Goal: Task Accomplishment & Management: Complete application form

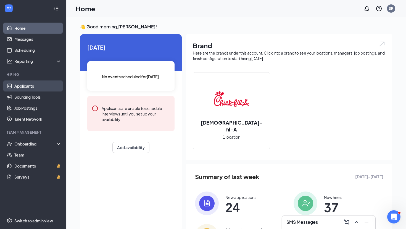
click at [26, 87] on link "Applicants" at bounding box center [37, 86] width 47 height 11
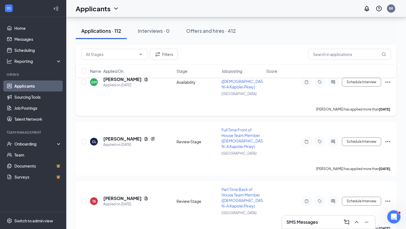
scroll to position [1026, 0]
click at [332, 220] on div "SMS Messages 1" at bounding box center [328, 222] width 84 height 9
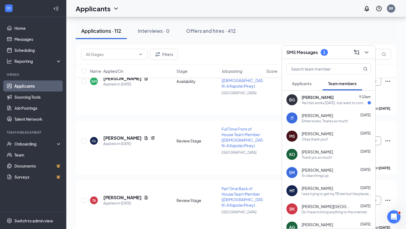
click at [322, 102] on div "Yes that works [DATE]. Just want to communicate that with scheduling , I am ava…" at bounding box center [334, 103] width 66 height 5
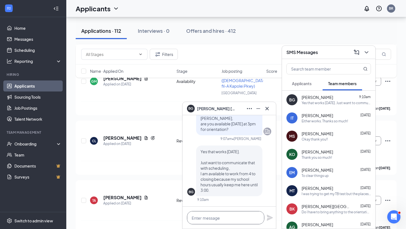
click at [224, 216] on textarea at bounding box center [225, 217] width 77 height 13
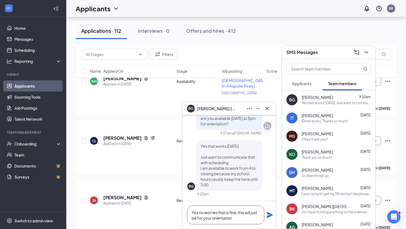
click at [196, 218] on textarea "Yes no worries that is fine, this will just be for your orientation" at bounding box center [225, 215] width 77 height 19
click at [259, 219] on textarea "Yes no worries that is fine, this will just be this one time for your orientati…" at bounding box center [225, 215] width 77 height 19
type textarea "Yes no worries that is fine, this will just be this one time for your orientati…"
click at [272, 216] on icon "Plane" at bounding box center [270, 215] width 6 height 6
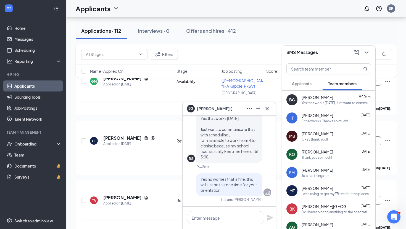
click at [315, 120] on div "Either works. Thanks so much!" at bounding box center [324, 121] width 46 height 5
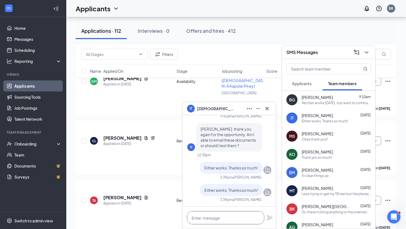
click at [214, 220] on textarea at bounding box center [225, 217] width 77 height 13
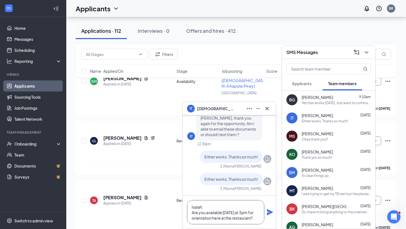
type textarea "Isaiah, Are you available [DATE] at 3pm for orientation here at the restaurant?"
click at [268, 214] on icon "Plane" at bounding box center [270, 212] width 6 height 6
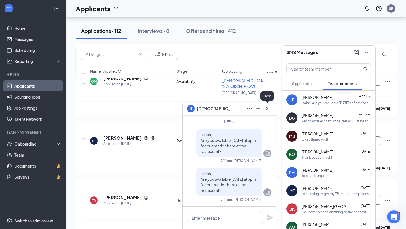
click at [270, 110] on icon "Cross" at bounding box center [267, 108] width 7 height 7
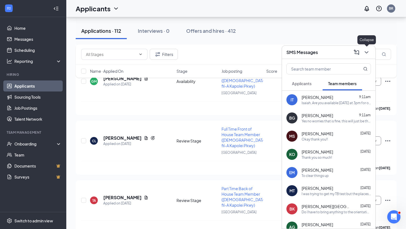
click at [366, 53] on icon "ChevronDown" at bounding box center [366, 52] width 4 height 2
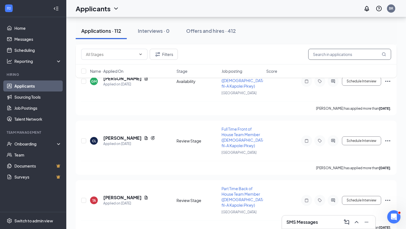
click at [328, 55] on input "text" at bounding box center [349, 54] width 83 height 11
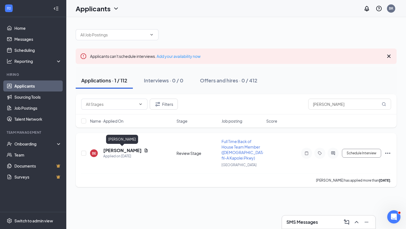
click at [131, 151] on h5 "[PERSON_NAME]" at bounding box center [122, 151] width 38 height 6
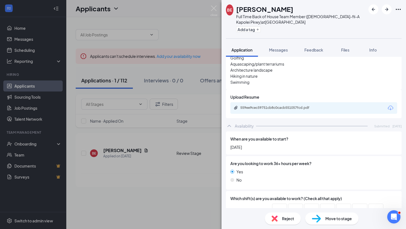
scroll to position [256, 0]
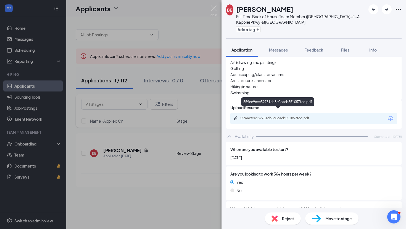
click at [316, 116] on div "559ee9cec59751cb8c0cacb551057fcd.pdf" at bounding box center [278, 118] width 77 height 4
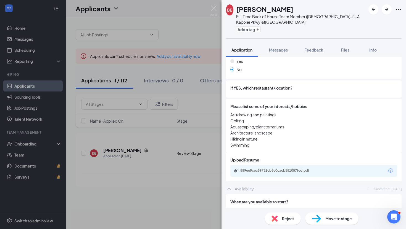
scroll to position [202, 0]
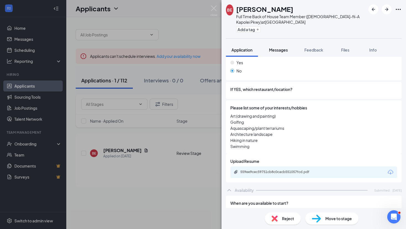
click at [283, 49] on span "Messages" at bounding box center [278, 49] width 19 height 5
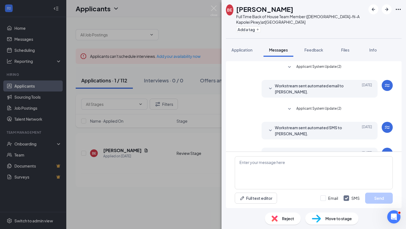
scroll to position [19, 0]
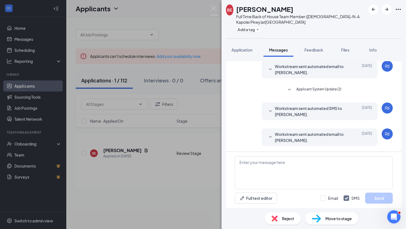
click at [215, 10] on img at bounding box center [213, 11] width 7 height 11
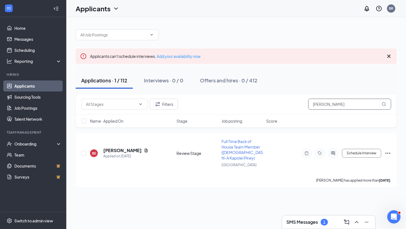
click at [367, 107] on input "[PERSON_NAME]" at bounding box center [349, 104] width 83 height 11
type input "b"
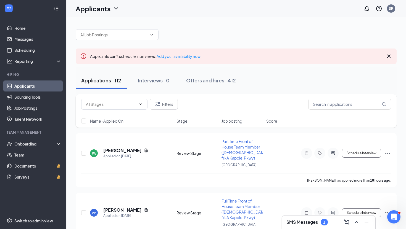
click at [309, 227] on div "SMS Messages 1" at bounding box center [328, 222] width 93 height 13
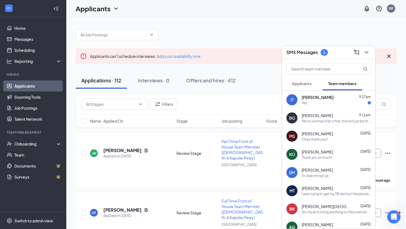
click at [318, 98] on span "[PERSON_NAME]" at bounding box center [317, 98] width 32 height 6
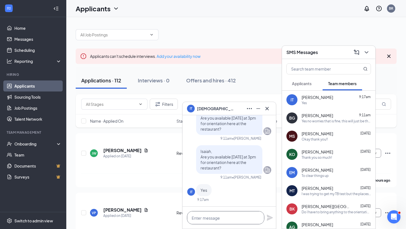
click at [218, 218] on textarea at bounding box center [225, 217] width 77 height 13
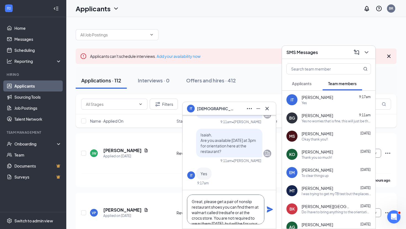
drag, startPoint x: 244, startPoint y: 220, endPoint x: 191, endPoint y: 203, distance: 55.6
click at [190, 203] on textarea "Great, please get a pair of nonslip restaurant shoes you can find them at walma…" at bounding box center [225, 210] width 77 height 30
type textarea "Great, please get a pair of nonslip restaurant shoes you can find them at walma…"
click at [328, 121] on div "Yes no worries that is fine, this will just be this one time for your orientati…" at bounding box center [335, 121] width 69 height 5
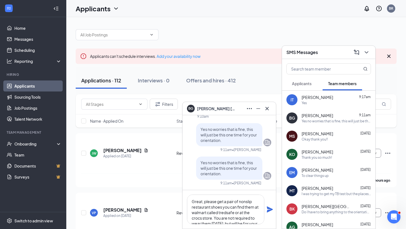
click at [321, 102] on div "Yes" at bounding box center [335, 103] width 69 height 5
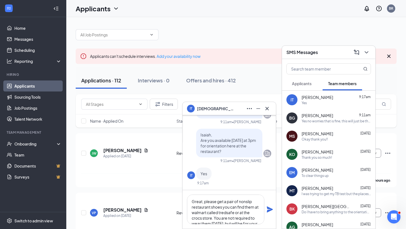
click at [270, 211] on icon "Plane" at bounding box center [270, 210] width 6 height 6
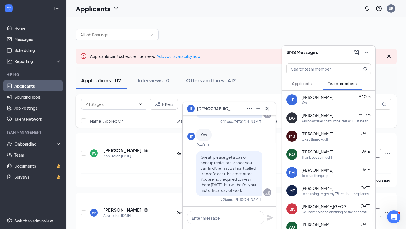
click at [312, 114] on span "[PERSON_NAME]" at bounding box center [316, 116] width 31 height 6
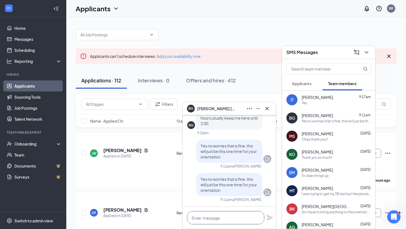
click at [207, 221] on textarea at bounding box center [225, 217] width 77 height 13
paste textarea "Great, please get a pair of nonslip restaurant shoes you can find them at walma…"
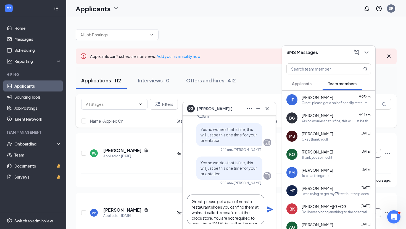
click at [204, 203] on textarea "Great, please get a pair of nonslip restaurant shoes you can find them at walma…" at bounding box center [225, 210] width 77 height 30
click at [206, 203] on textarea "Great, please get a pair of nonslip restaurant shoes you can find them at walma…" at bounding box center [225, 210] width 77 height 30
type textarea "Please get a pair of nonslip restaurant shoes you can find them at walmart call…"
click at [269, 210] on icon "Plane" at bounding box center [270, 210] width 6 height 6
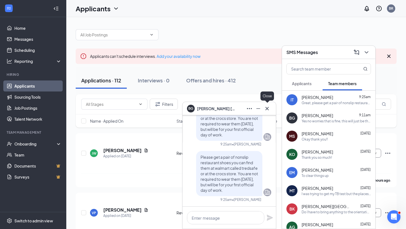
click at [269, 110] on icon "Cross" at bounding box center [267, 108] width 7 height 7
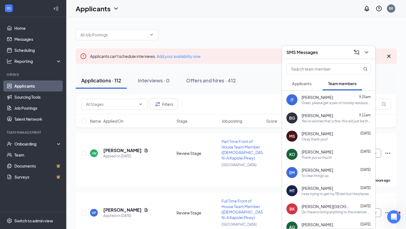
click at [357, 177] on div "To clear things up" at bounding box center [335, 176] width 69 height 5
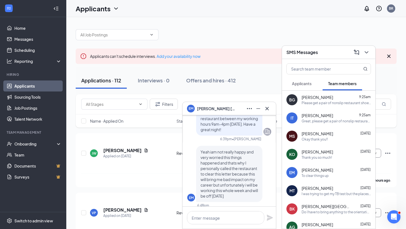
scroll to position [-276, 0]
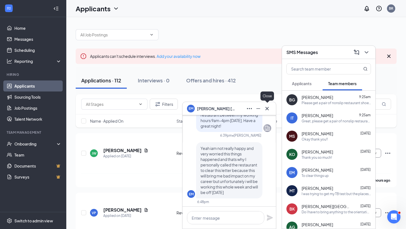
click at [269, 111] on icon "Cross" at bounding box center [267, 108] width 7 height 7
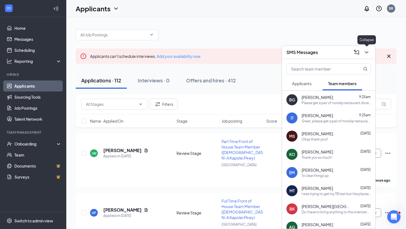
click at [366, 54] on icon "ChevronDown" at bounding box center [366, 52] width 7 height 7
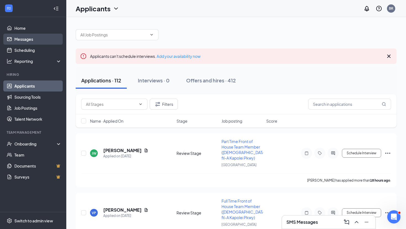
click at [36, 39] on link "Messages" at bounding box center [37, 39] width 47 height 11
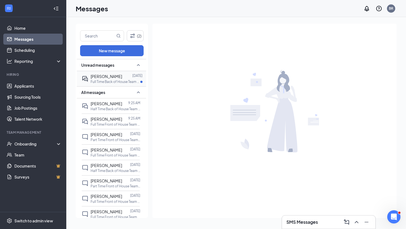
click at [118, 84] on p "Full Time Back of House Team Member ([DEMOGRAPHIC_DATA]-fil-A Kapolei Pkwy) at …" at bounding box center [116, 81] width 50 height 5
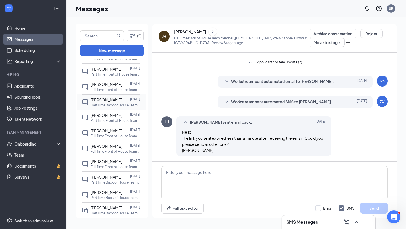
scroll to position [93, 0]
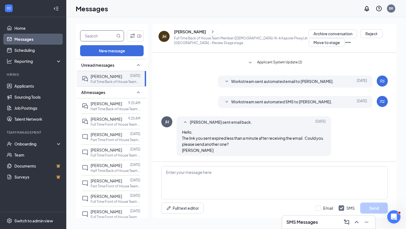
click at [97, 36] on input "text" at bounding box center [97, 36] width 35 height 10
click at [118, 35] on icon "MagnifyingGlass" at bounding box center [118, 36] width 4 height 4
type input "b"
type input "[PERSON_NAME]"
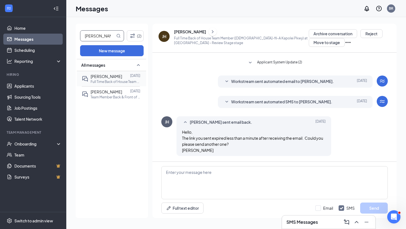
click at [100, 85] on div "[PERSON_NAME] [DATE] Full Time Back of House Team Member ([DEMOGRAPHIC_DATA]-fi…" at bounding box center [111, 78] width 58 height 15
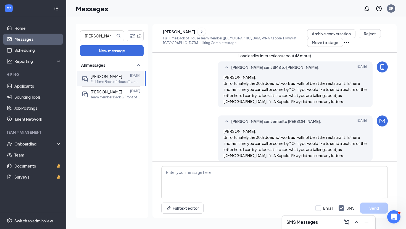
click at [300, 58] on button "Load earlier interactions (about 46 more)" at bounding box center [274, 56] width 73 height 6
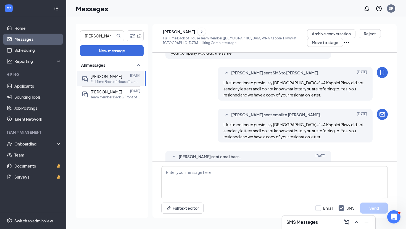
scroll to position [1315, 0]
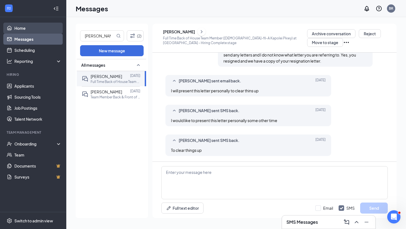
click at [39, 33] on link "Home" at bounding box center [37, 28] width 47 height 11
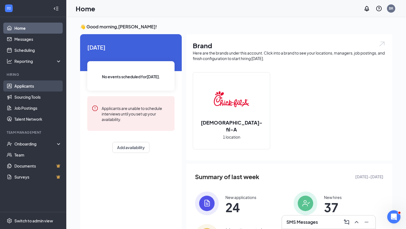
click at [28, 86] on link "Applicants" at bounding box center [37, 86] width 47 height 11
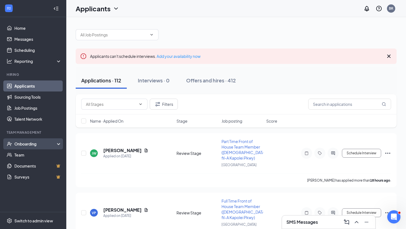
click at [30, 149] on div "Onboarding" at bounding box center [33, 144] width 66 height 11
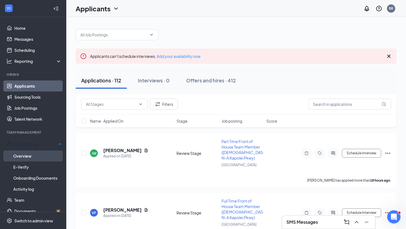
click at [34, 156] on link "Overview" at bounding box center [37, 156] width 48 height 11
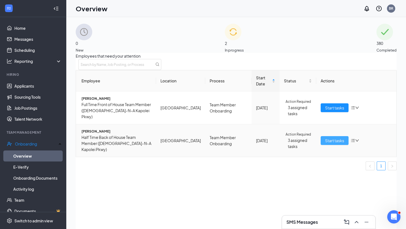
click at [330, 144] on span "Start tasks" at bounding box center [334, 141] width 19 height 6
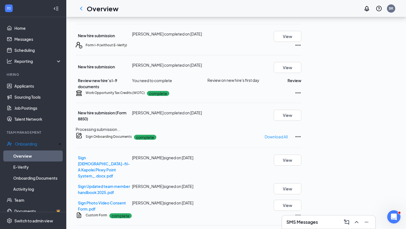
scroll to position [56, 0]
click at [301, 83] on button "Review" at bounding box center [294, 80] width 14 height 6
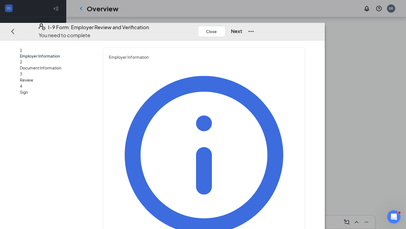
type input "[PERSON_NAME]"
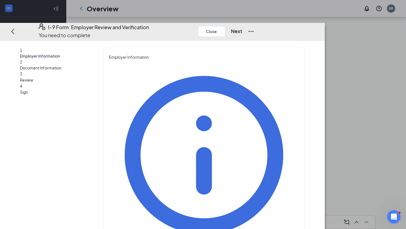
type input "Talent Director"
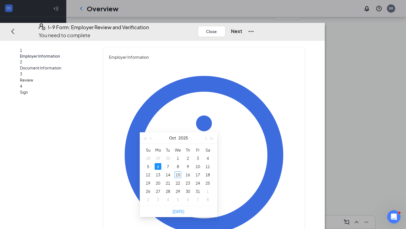
scroll to position [113, 0]
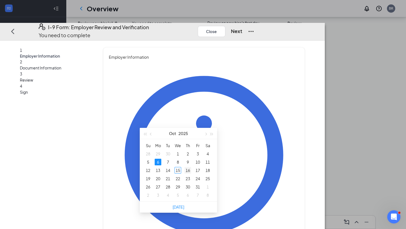
type input "[DATE]"
click at [187, 171] on div "16" at bounding box center [187, 170] width 7 height 7
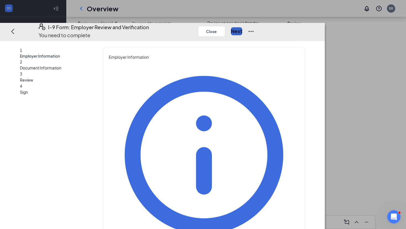
click at [242, 27] on button "Next" at bounding box center [236, 31] width 11 height 8
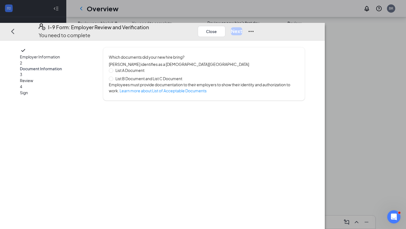
click at [184, 76] on span "List B Document and List C Document" at bounding box center [148, 79] width 71 height 6
click at [113, 77] on input "List B Document and List C Document" at bounding box center [111, 79] width 4 height 4
radio input "true"
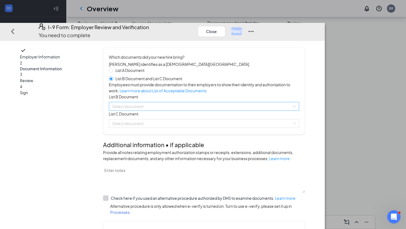
click at [190, 111] on input "search" at bounding box center [202, 106] width 180 height 8
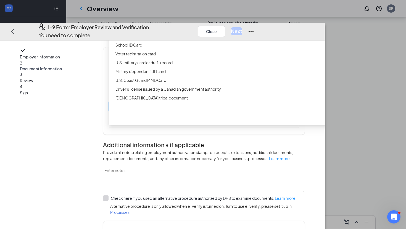
click at [215, 32] on div "Driver’s License issued by U.S State or outlying US possession" at bounding box center [220, 27] width 223 height 9
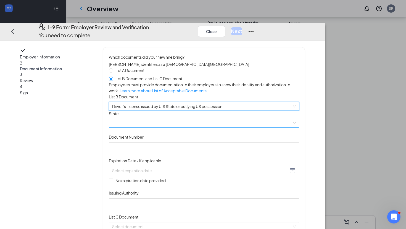
click at [209, 128] on span at bounding box center [204, 124] width 184 height 8
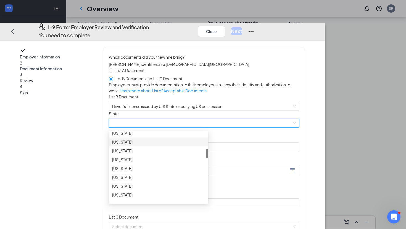
scroll to position [135, 0]
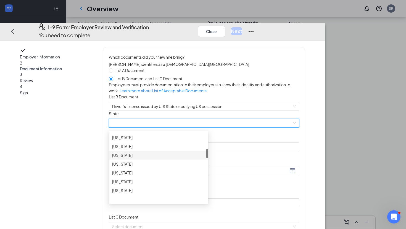
click at [179, 159] on div "[US_STATE]" at bounding box center [158, 156] width 93 height 6
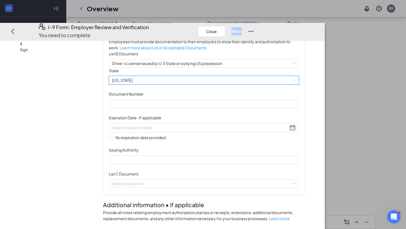
scroll to position [51, 0]
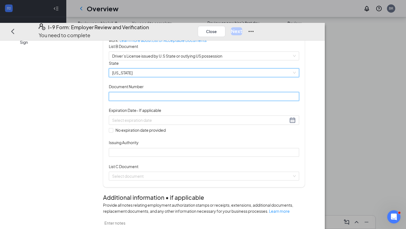
click at [167, 101] on input "Document Number" at bounding box center [204, 96] width 190 height 9
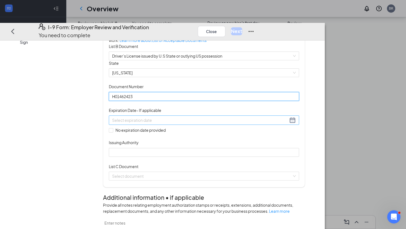
type input "H01462423"
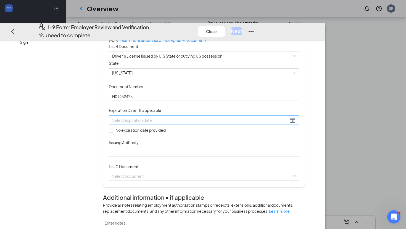
click at [156, 123] on input at bounding box center [200, 120] width 176 height 6
type input "[DATE]"
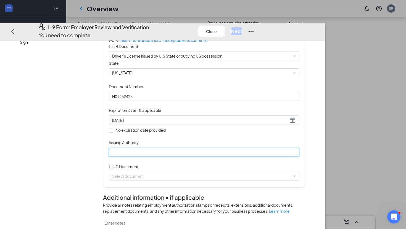
click at [162, 157] on input "Issuing Authority" at bounding box center [204, 152] width 190 height 9
type input "[US_STATE]"
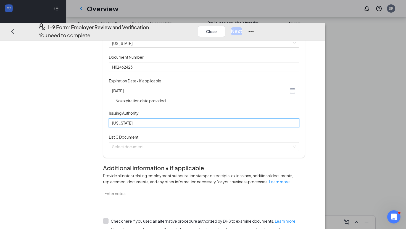
scroll to position [95, 0]
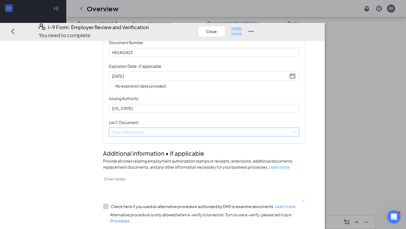
click at [205, 136] on input "search" at bounding box center [202, 132] width 180 height 8
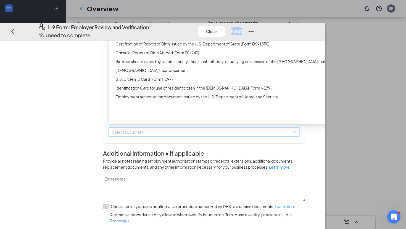
click at [213, 31] on div "Unrestricted Social Security Card" at bounding box center [220, 26] width 223 height 9
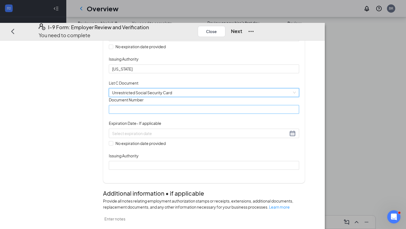
scroll to position [137, 0]
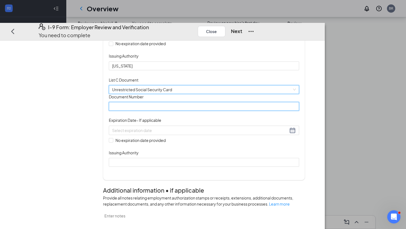
click at [190, 111] on input "Document Number" at bounding box center [204, 106] width 190 height 9
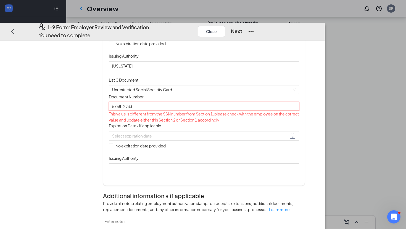
click at [184, 111] on input "575812933" at bounding box center [204, 106] width 190 height 9
type input "575812933"
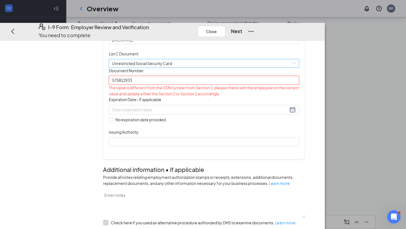
scroll to position [168, 0]
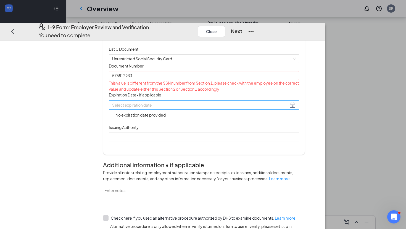
click at [191, 110] on div at bounding box center [204, 104] width 190 height 9
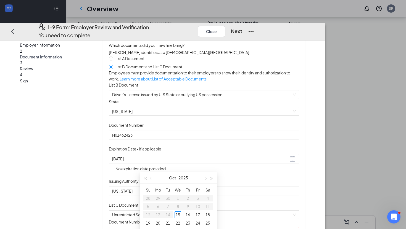
scroll to position [0, 0]
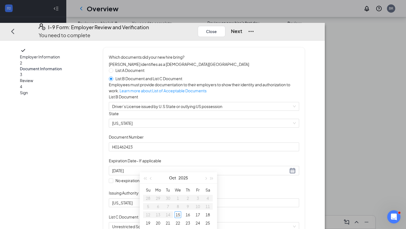
click at [83, 54] on span "Employer Information" at bounding box center [55, 57] width 71 height 6
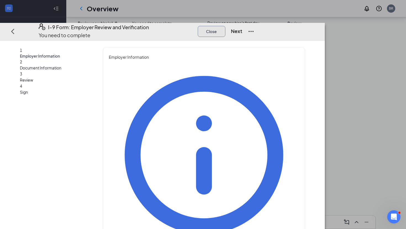
click at [225, 26] on button "Close" at bounding box center [212, 31] width 28 height 11
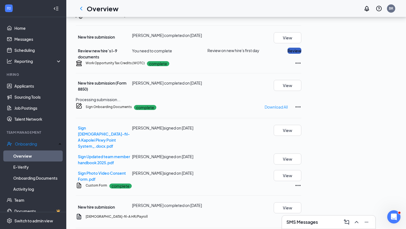
scroll to position [77, 0]
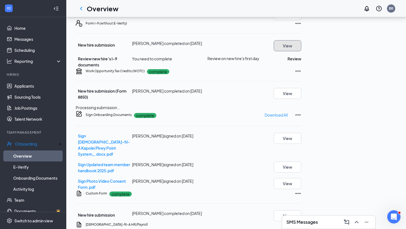
click at [301, 51] on button "View" at bounding box center [287, 45] width 28 height 11
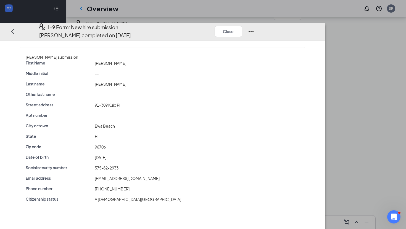
click at [265, 23] on div "I-9 Form: New hire submission [PERSON_NAME] completed on [DATE] Close" at bounding box center [147, 31] width 238 height 16
click at [254, 28] on icon "Ellipses" at bounding box center [251, 31] width 7 height 7
click at [316, 63] on div "[PERSON_NAME] submission First Name [PERSON_NAME] Middle initial -- Last name […" at bounding box center [162, 129] width 307 height 164
click at [242, 26] on button "Close" at bounding box center [228, 31] width 28 height 11
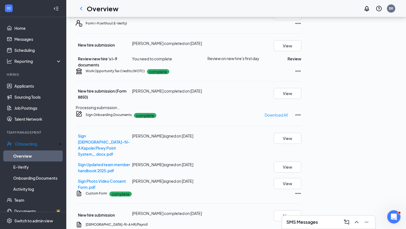
click at [310, 221] on h3 "SMS Messages" at bounding box center [301, 222] width 31 height 6
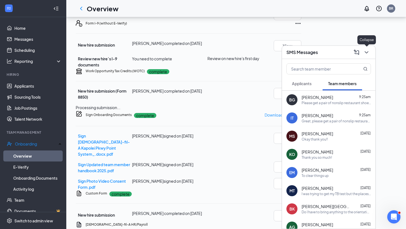
click at [365, 53] on icon "ChevronDown" at bounding box center [366, 52] width 7 height 7
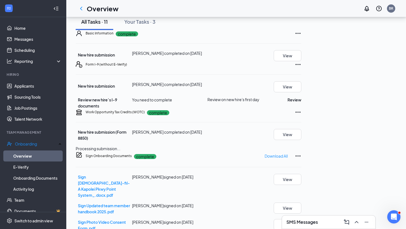
scroll to position [14, 0]
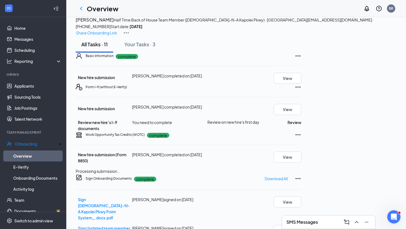
click at [301, 59] on icon "Ellipses" at bounding box center [297, 56] width 7 height 7
click at [378, 108] on span "Restart" at bounding box center [376, 110] width 13 height 6
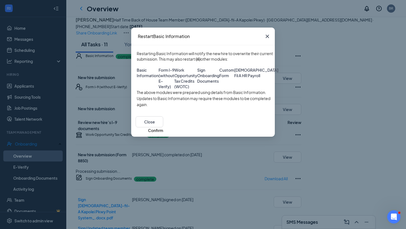
click at [158, 76] on span "Basic Information" at bounding box center [148, 78] width 22 height 22
click at [163, 134] on button "Confirm" at bounding box center [155, 131] width 15 height 6
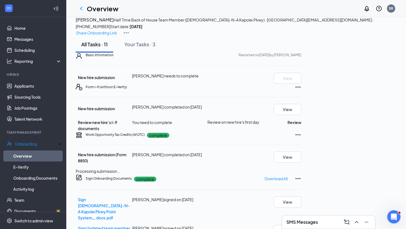
click at [299, 223] on h3 "SMS Messages" at bounding box center [301, 222] width 31 height 6
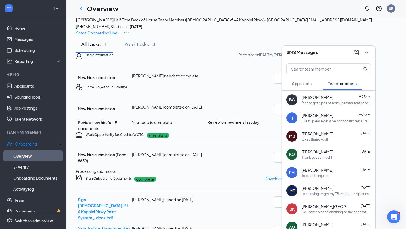
click at [333, 101] on div "Please get a pair of nonslip restaurant shoes you can find them at walmart call…" at bounding box center [335, 103] width 69 height 5
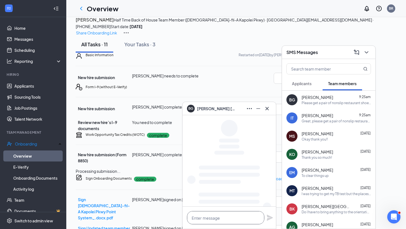
click at [211, 215] on textarea at bounding box center [225, 217] width 77 height 13
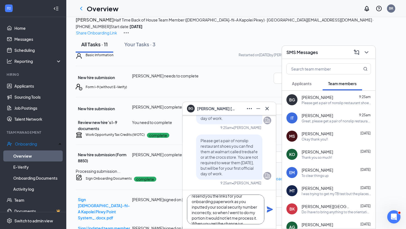
scroll to position [17, 0]
type textarea "[PERSON_NAME] sorry, I had to resend you the links for your onboarding paperwor…"
click at [269, 208] on icon "Plane" at bounding box center [270, 210] width 6 height 6
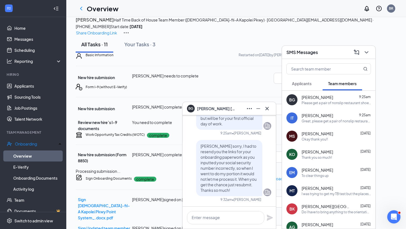
scroll to position [0, 0]
click at [270, 109] on icon "Cross" at bounding box center [267, 108] width 7 height 7
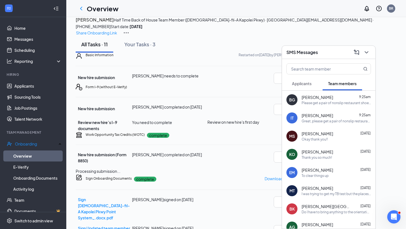
click at [346, 107] on div "[PERSON_NAME] 9:25am Please get a pair of nonslip restaurant shoes you can find…" at bounding box center [328, 100] width 93 height 18
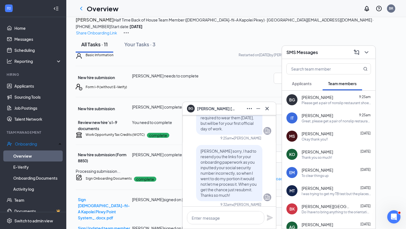
scroll to position [-72, 0]
click at [265, 111] on icon "Cross" at bounding box center [267, 108] width 7 height 7
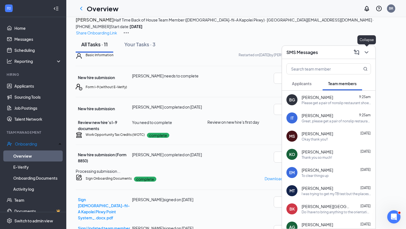
click at [367, 52] on icon "ChevronDown" at bounding box center [366, 52] width 7 height 7
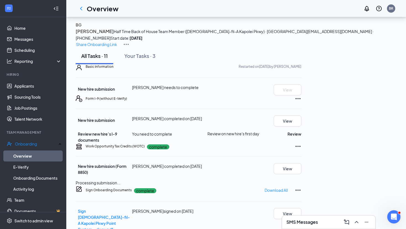
scroll to position [0, 0]
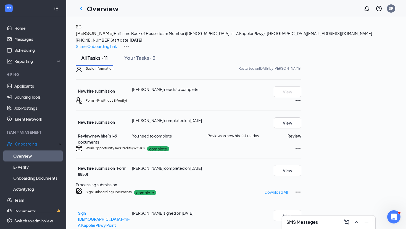
click at [352, 218] on button at bounding box center [356, 222] width 9 height 9
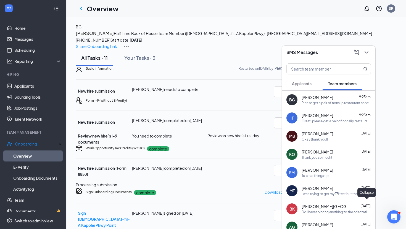
click at [368, 53] on icon "ChevronDown" at bounding box center [366, 52] width 7 height 7
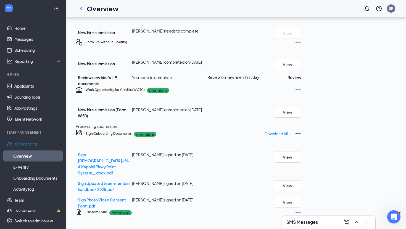
scroll to position [63, 0]
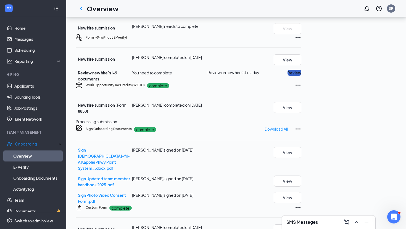
click at [301, 76] on button "Review" at bounding box center [294, 73] width 14 height 6
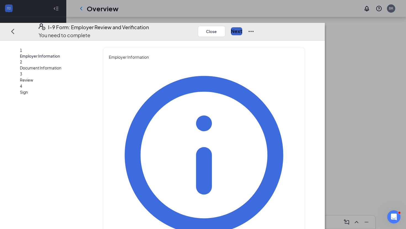
click at [242, 27] on button "Next" at bounding box center [236, 31] width 11 height 8
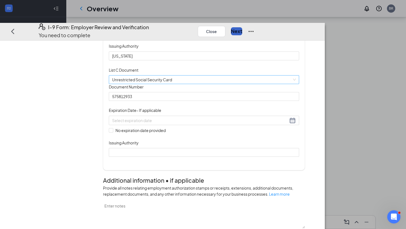
scroll to position [163, 0]
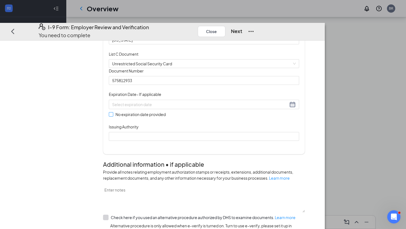
click at [145, 118] on span "No expiration date provided" at bounding box center [140, 114] width 55 height 6
click at [113, 116] on input "No expiration date provided" at bounding box center [111, 114] width 4 height 4
checkbox input "true"
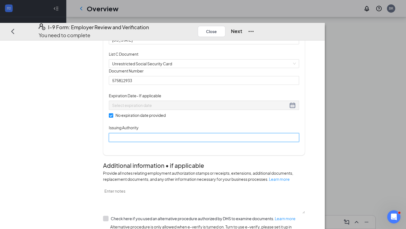
click at [156, 142] on input "Issuing Authority" at bounding box center [204, 137] width 190 height 9
type input "social security"
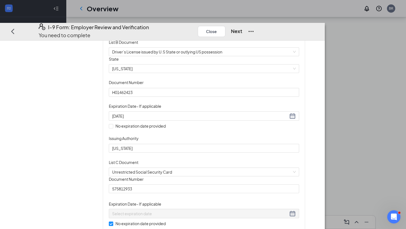
scroll to position [0, 0]
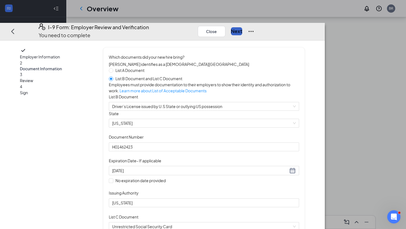
click at [242, 27] on button "Next" at bounding box center [236, 31] width 11 height 8
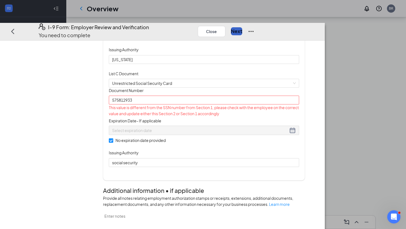
scroll to position [150, 0]
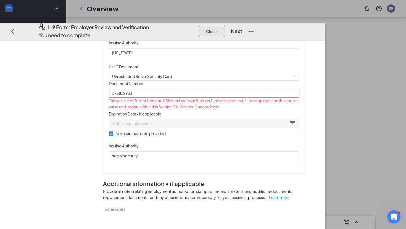
click at [225, 26] on button "Close" at bounding box center [212, 31] width 28 height 11
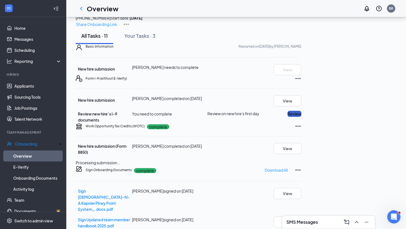
scroll to position [0, 0]
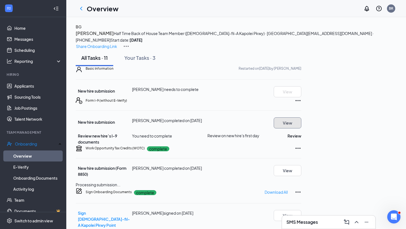
click at [301, 129] on button "View" at bounding box center [287, 123] width 28 height 11
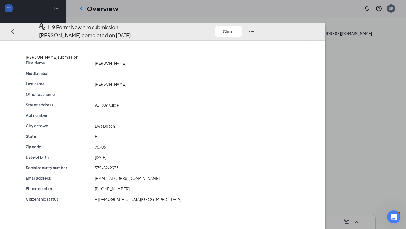
click at [254, 28] on icon "Ellipses" at bounding box center [251, 31] width 7 height 7
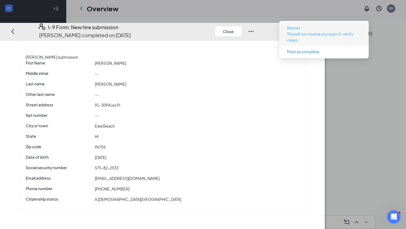
click at [345, 33] on p "This will not resolve any open E-verify cases" at bounding box center [324, 37] width 74 height 12
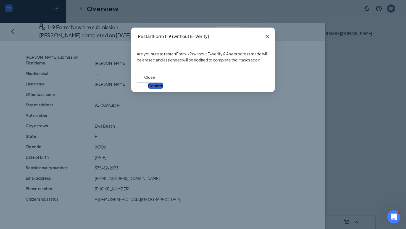
click at [163, 83] on button "Confirm" at bounding box center [155, 86] width 15 height 6
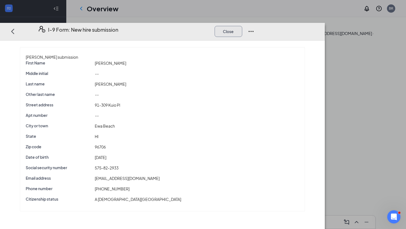
click at [242, 26] on button "Close" at bounding box center [228, 31] width 28 height 11
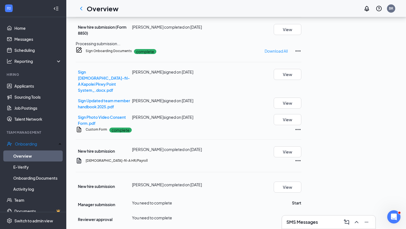
scroll to position [228, 0]
click at [301, 200] on button "Start" at bounding box center [296, 203] width 9 height 6
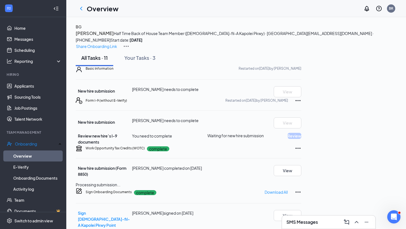
click at [312, 222] on h3 "SMS Messages" at bounding box center [301, 222] width 31 height 6
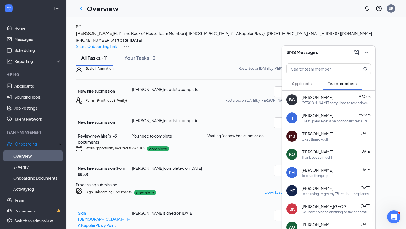
click at [354, 109] on div "IT [PERSON_NAME] 9:25am Great, please get a pair of nonslip restaurant shoes yo…" at bounding box center [328, 118] width 93 height 18
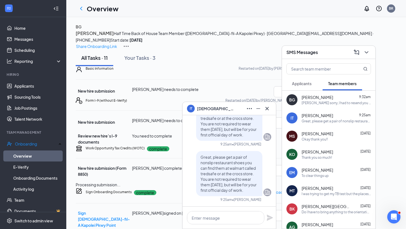
click at [347, 104] on div "[PERSON_NAME] sorry, I had to resend you the links for your onboarding paperwor…" at bounding box center [335, 103] width 69 height 5
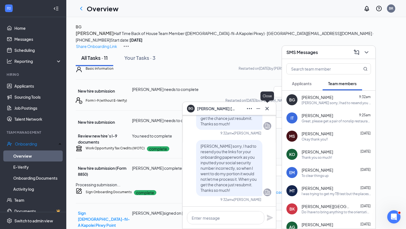
click at [266, 111] on icon "Cross" at bounding box center [267, 108] width 7 height 7
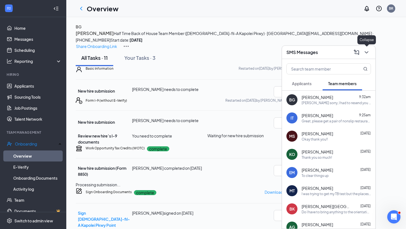
click at [369, 49] on icon "ChevronDown" at bounding box center [366, 52] width 7 height 7
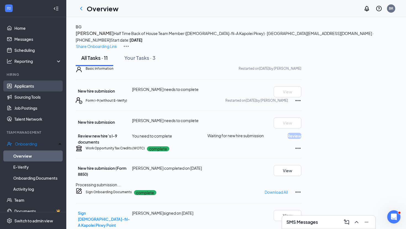
click at [18, 82] on link "Applicants" at bounding box center [37, 86] width 47 height 11
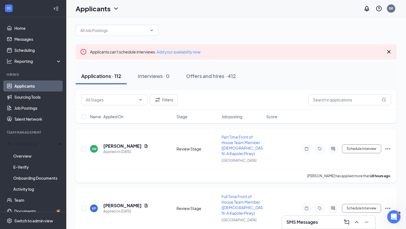
scroll to position [4, 0]
click at [298, 223] on h3 "SMS Messages" at bounding box center [301, 222] width 31 height 6
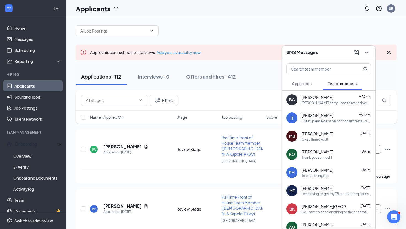
click at [363, 55] on icon "ChevronDown" at bounding box center [366, 52] width 7 height 7
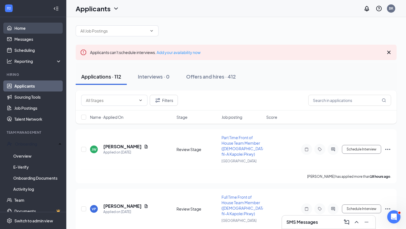
click at [40, 23] on link "Home" at bounding box center [37, 28] width 47 height 11
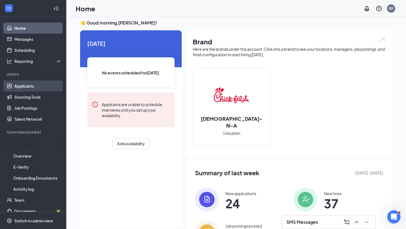
click at [32, 86] on link "Applicants" at bounding box center [37, 86] width 47 height 11
